Goal: Find specific page/section: Find specific page/section

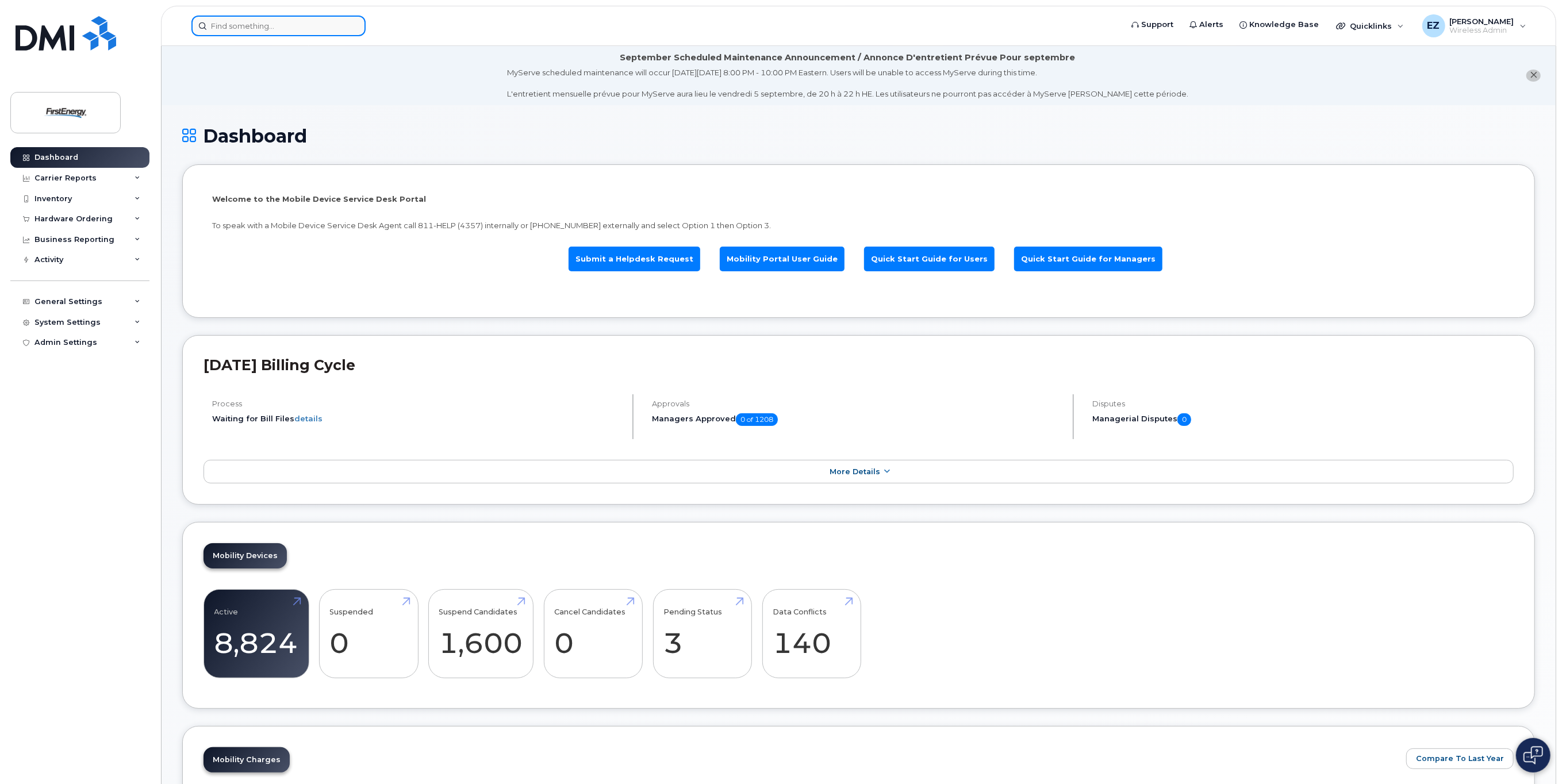
click at [244, 23] on input at bounding box center [278, 26] width 174 height 21
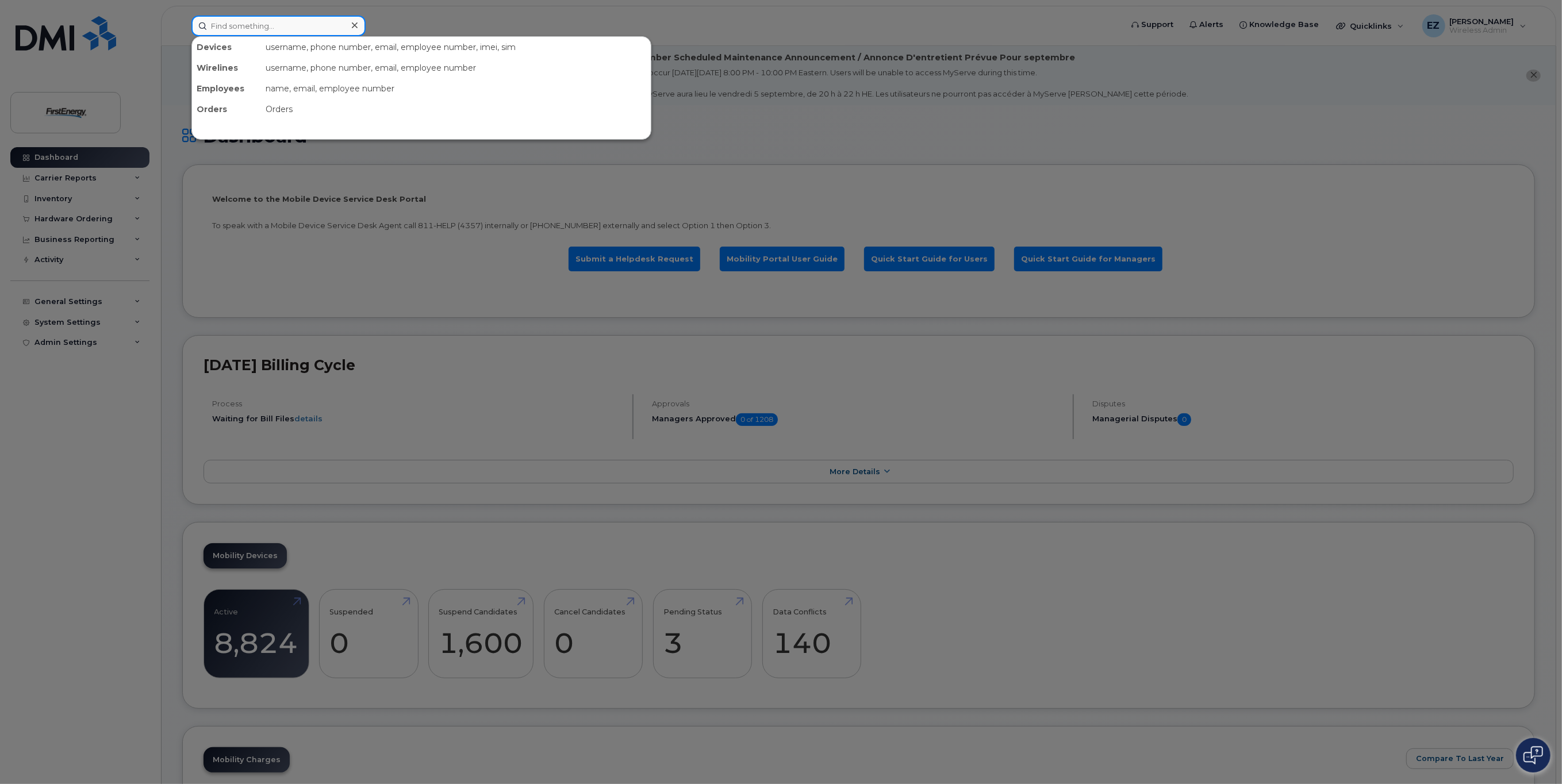
paste input "[PHONE_NUMBER]"
type input "[PHONE_NUMBER]"
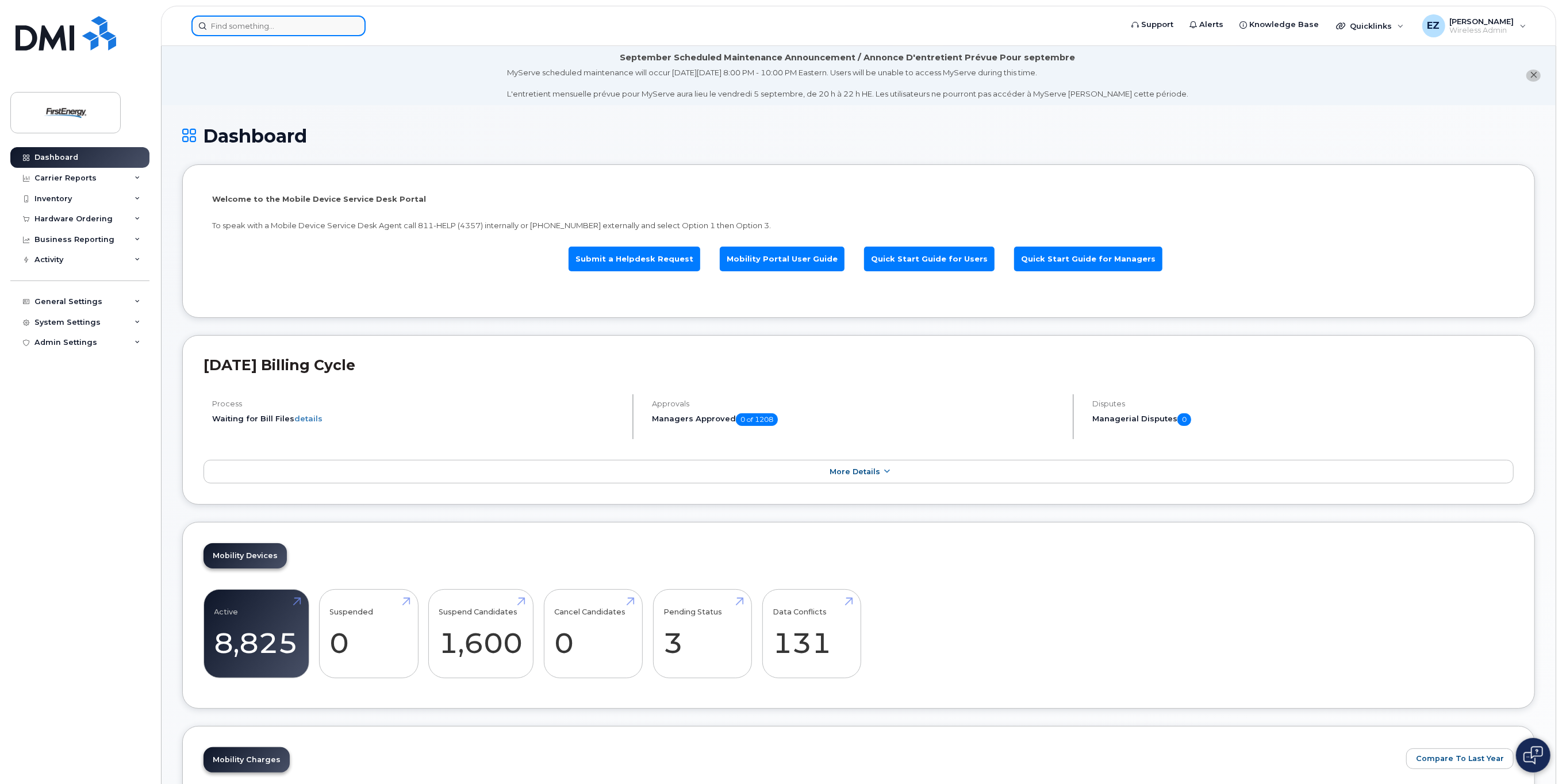
click at [308, 25] on input at bounding box center [278, 26] width 174 height 21
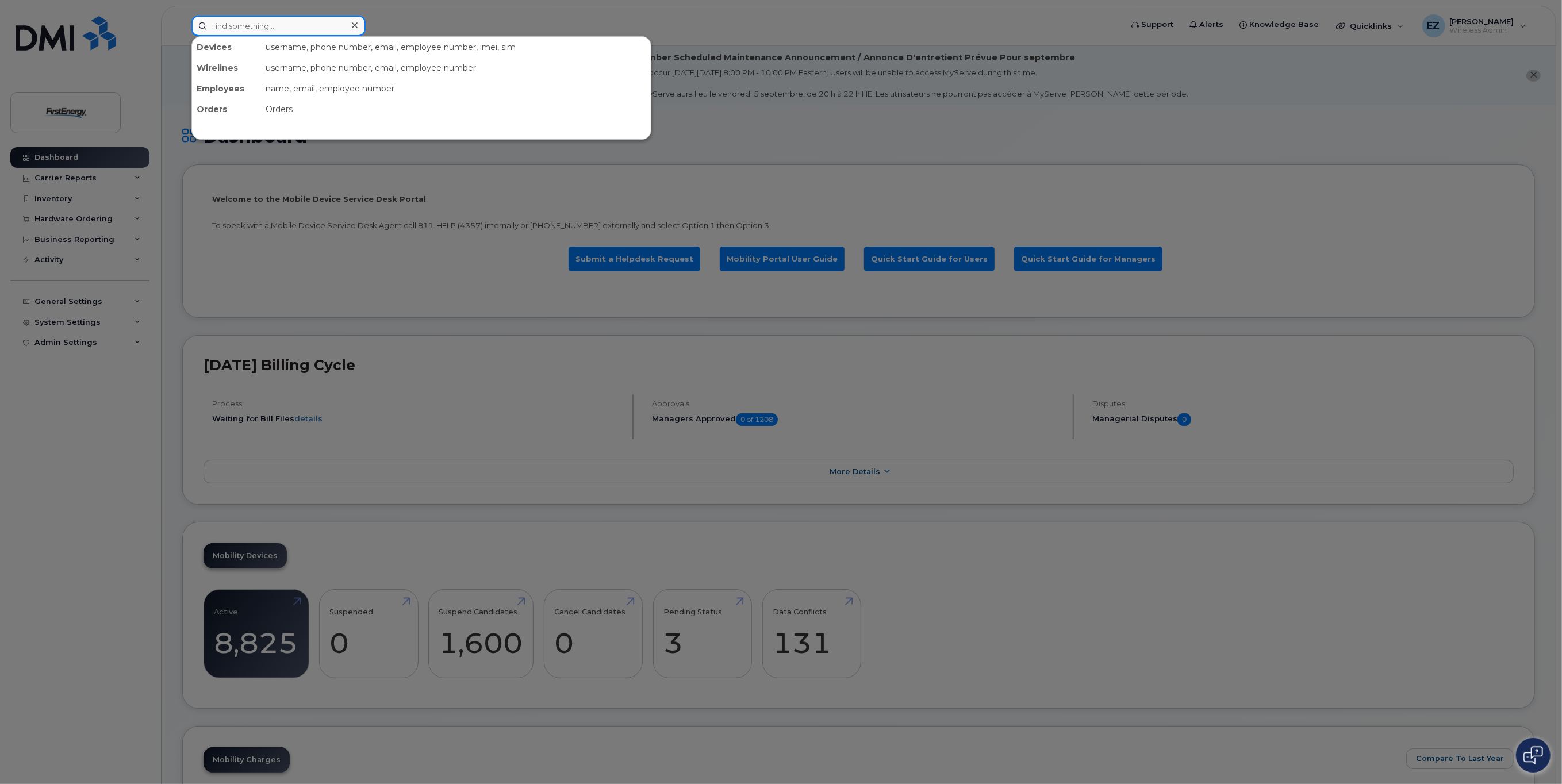
paste input "[PHONE_NUMBER]"
type input "[PHONE_NUMBER]"
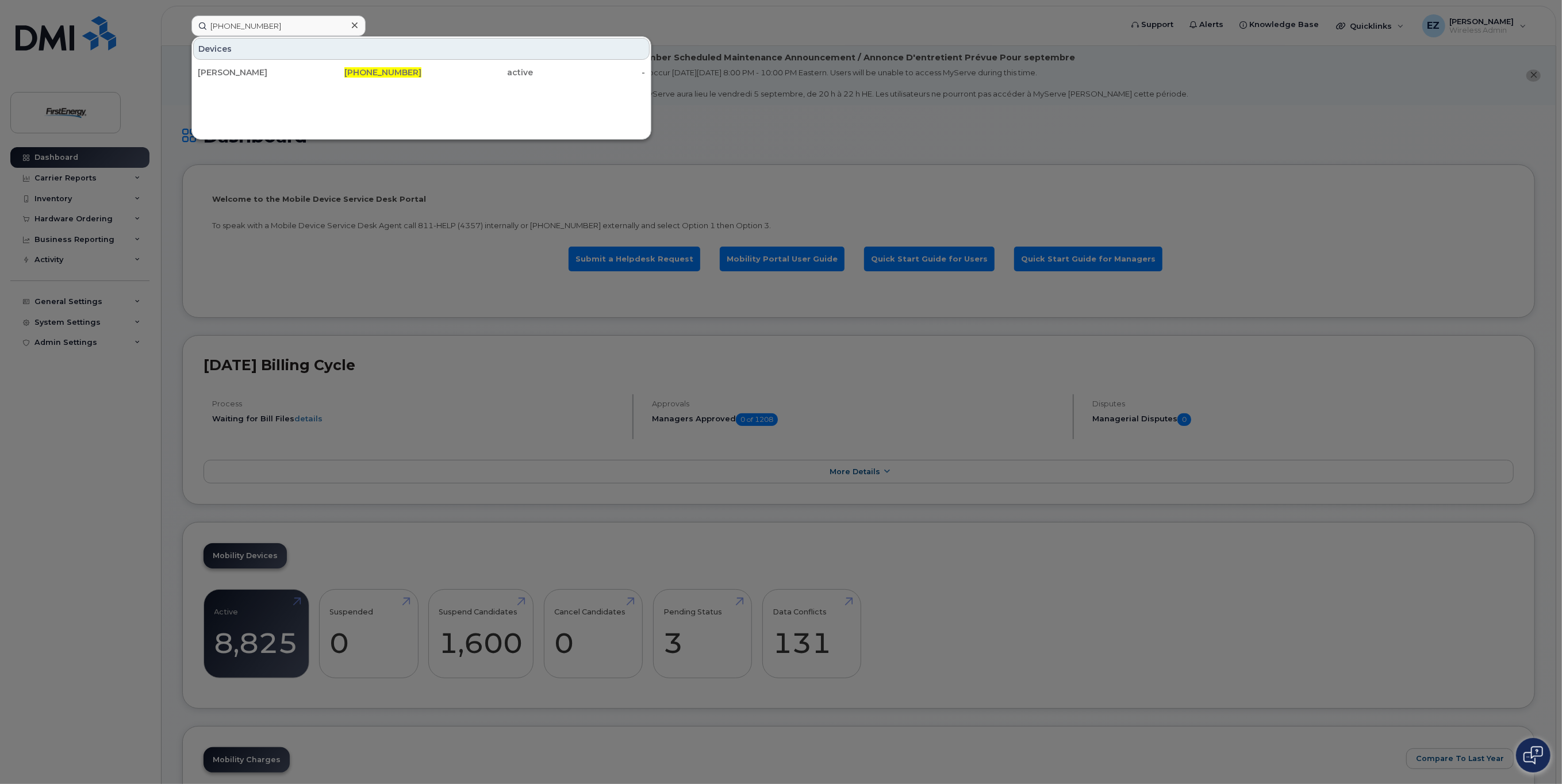
click at [356, 23] on icon at bounding box center [354, 25] width 5 height 5
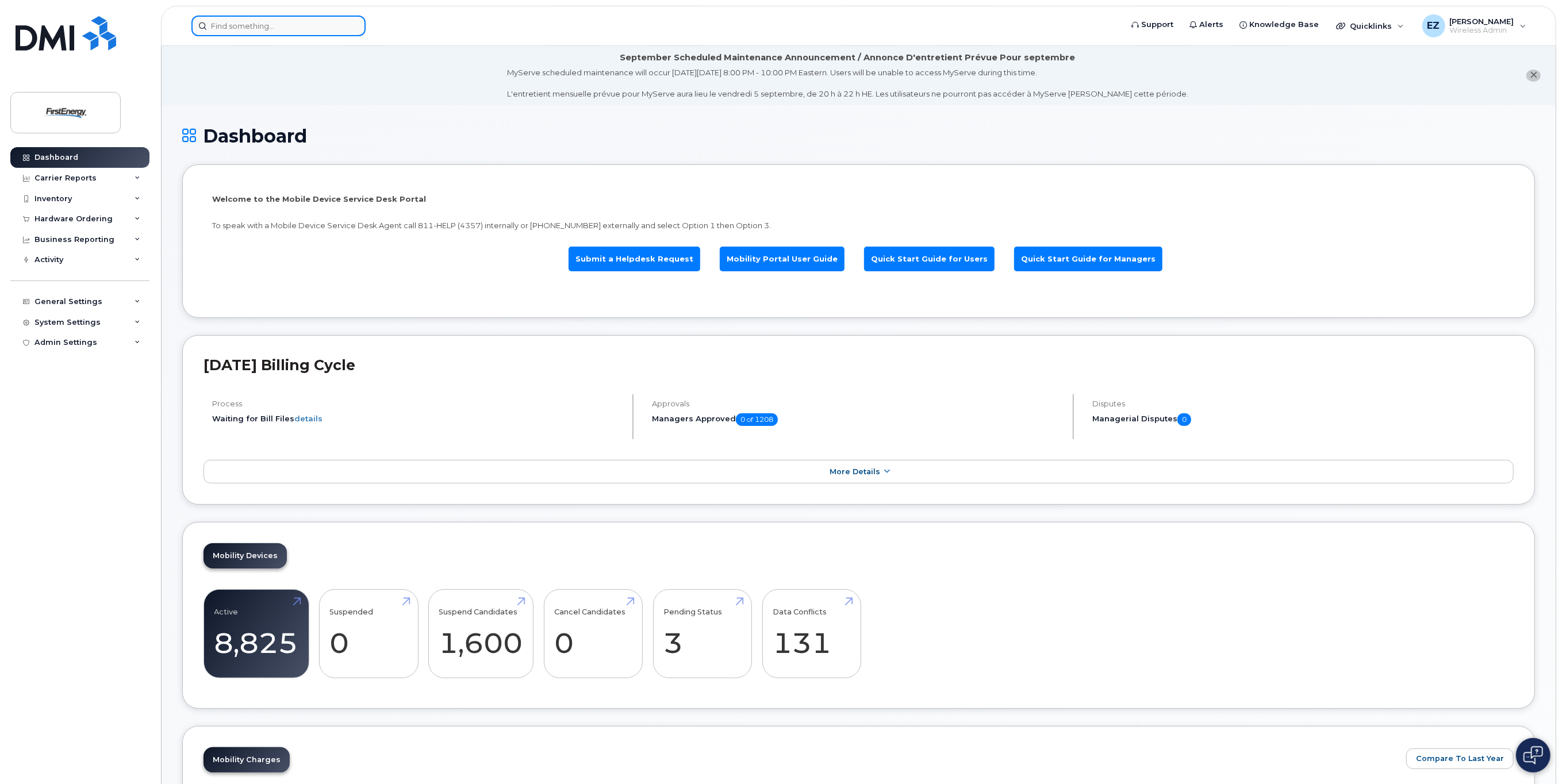
click at [262, 26] on input at bounding box center [278, 26] width 174 height 21
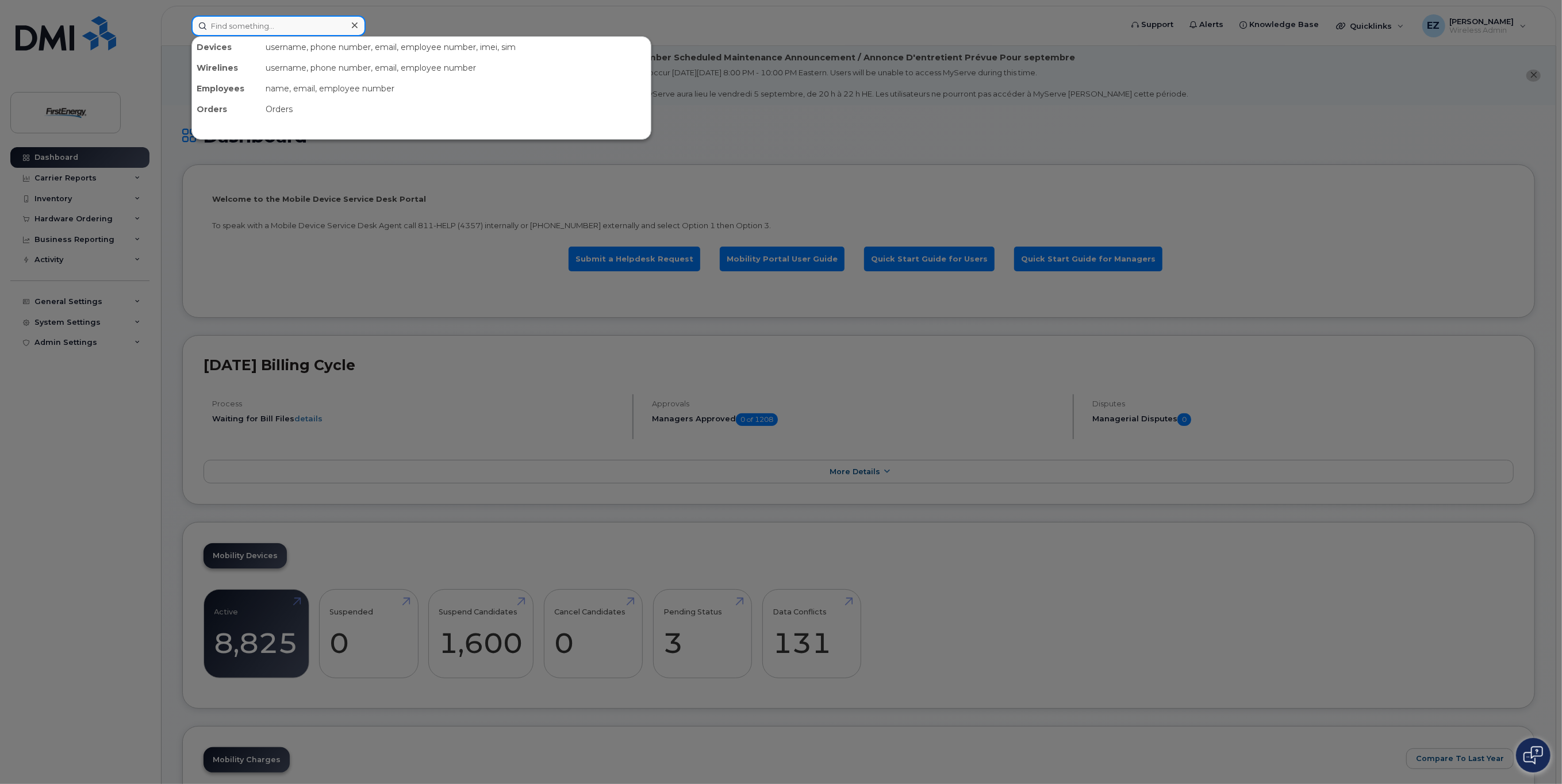
paste input "[PHONE_NUMBER]"
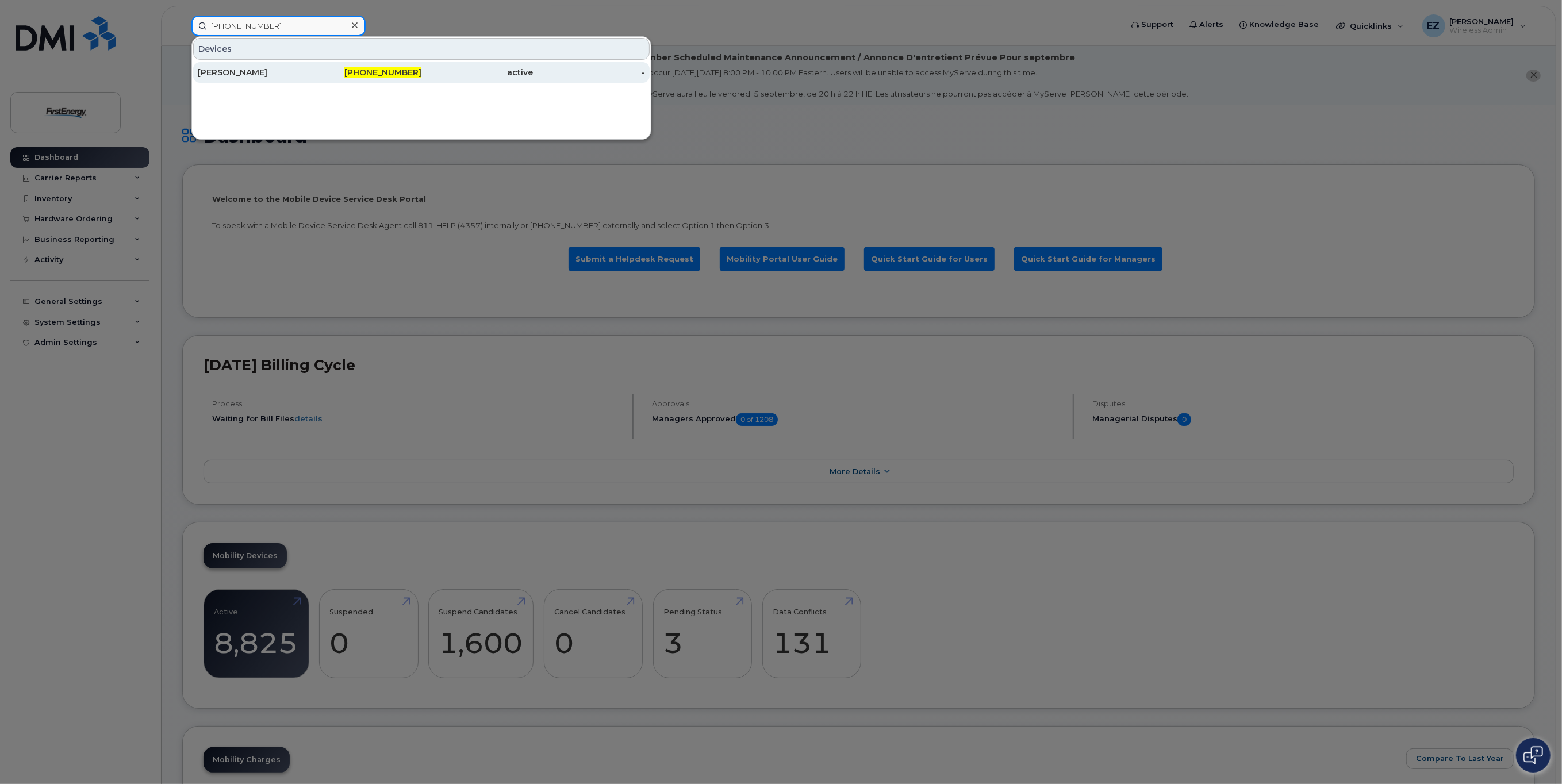
type input "[PHONE_NUMBER]"
click at [267, 65] on div "[PERSON_NAME]" at bounding box center [253, 72] width 112 height 21
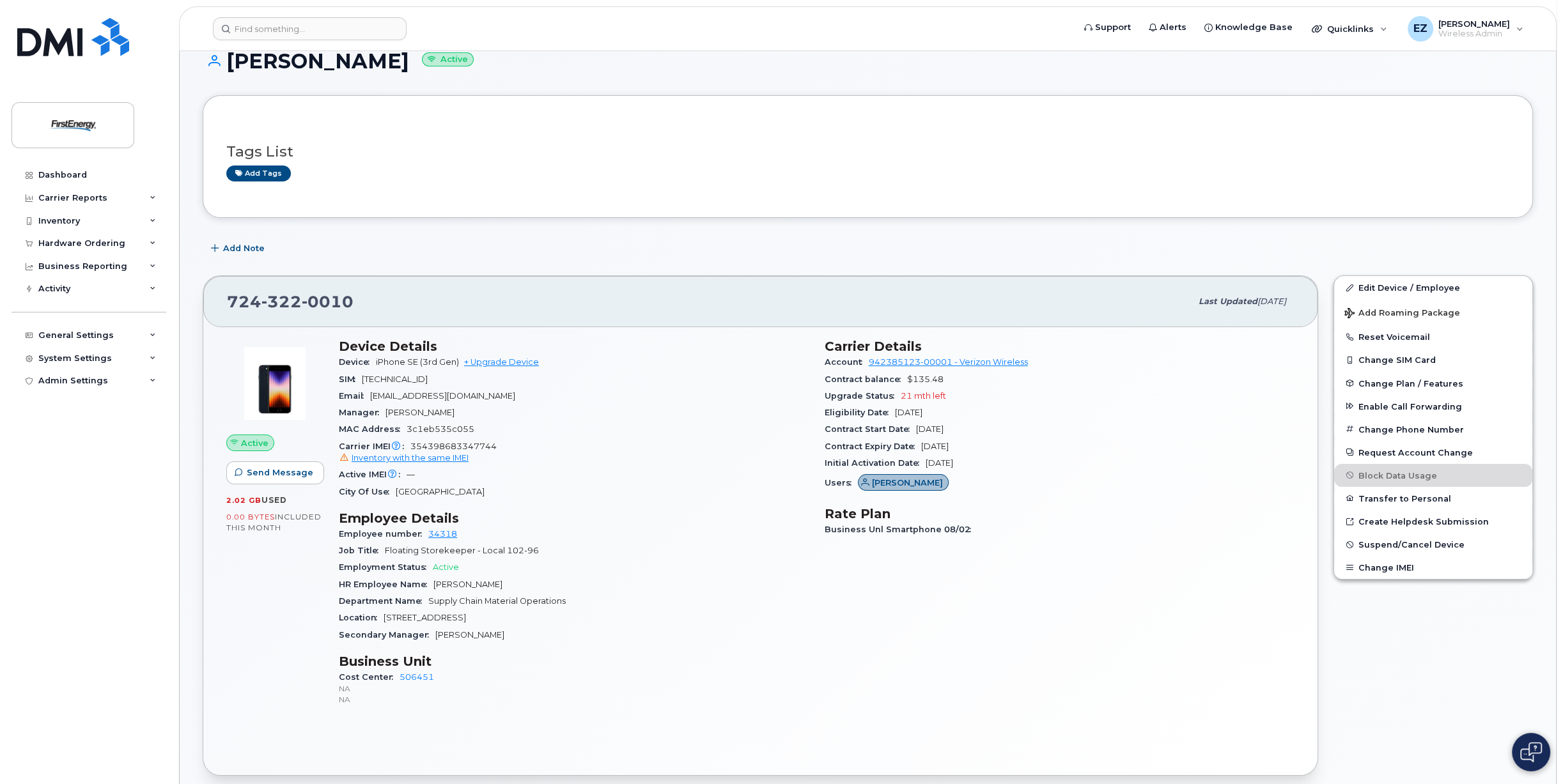
scroll to position [191, 0]
